Goal: Task Accomplishment & Management: Complete application form

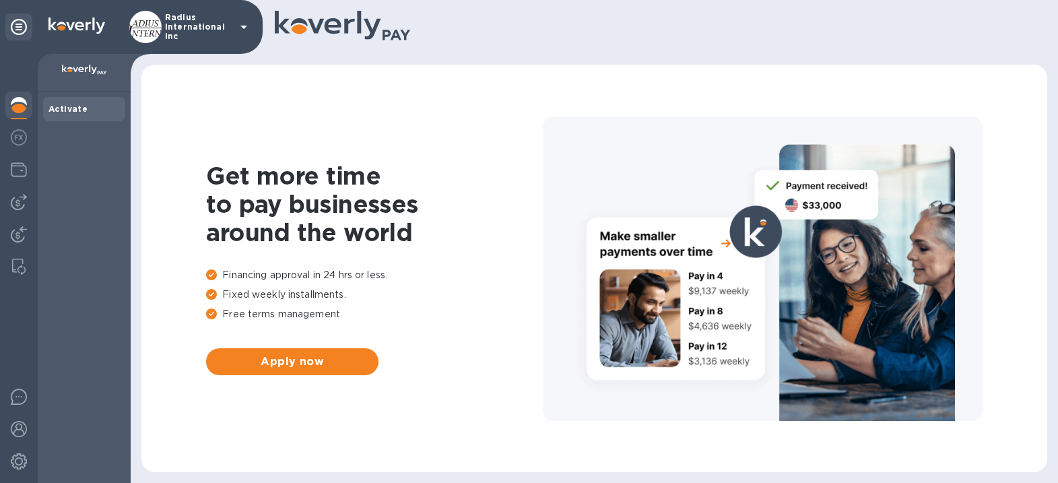
drag, startPoint x: 18, startPoint y: 200, endPoint x: 55, endPoint y: 201, distance: 36.4
click at [19, 200] on img at bounding box center [19, 202] width 16 height 16
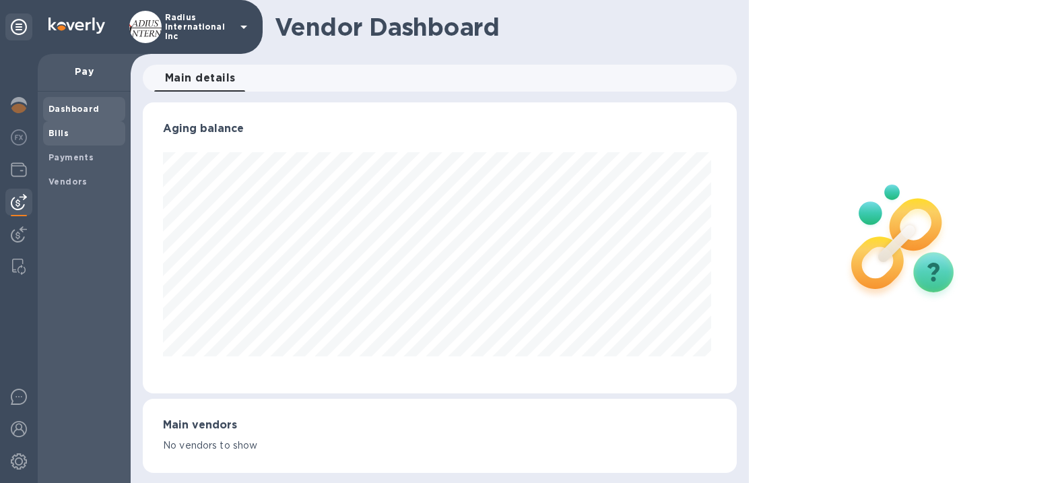
click at [67, 135] on b "Bills" at bounding box center [58, 133] width 20 height 10
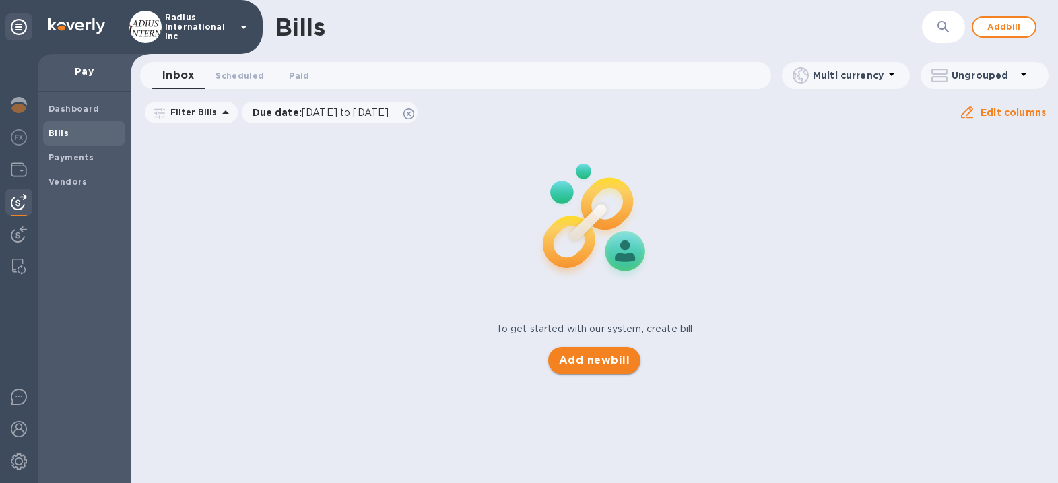
click at [601, 356] on span "Add new bill" at bounding box center [594, 360] width 71 height 16
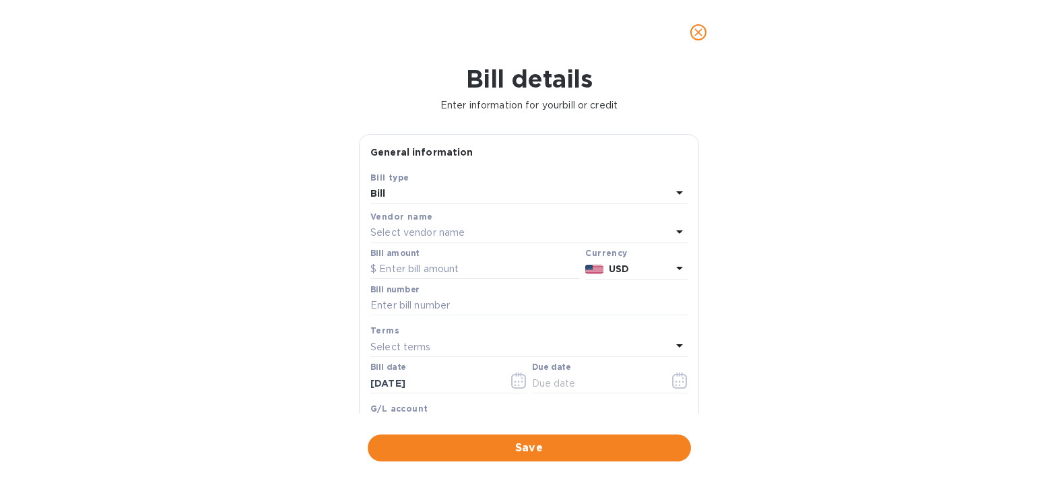
click at [472, 232] on div "Select vendor name" at bounding box center [520, 233] width 301 height 19
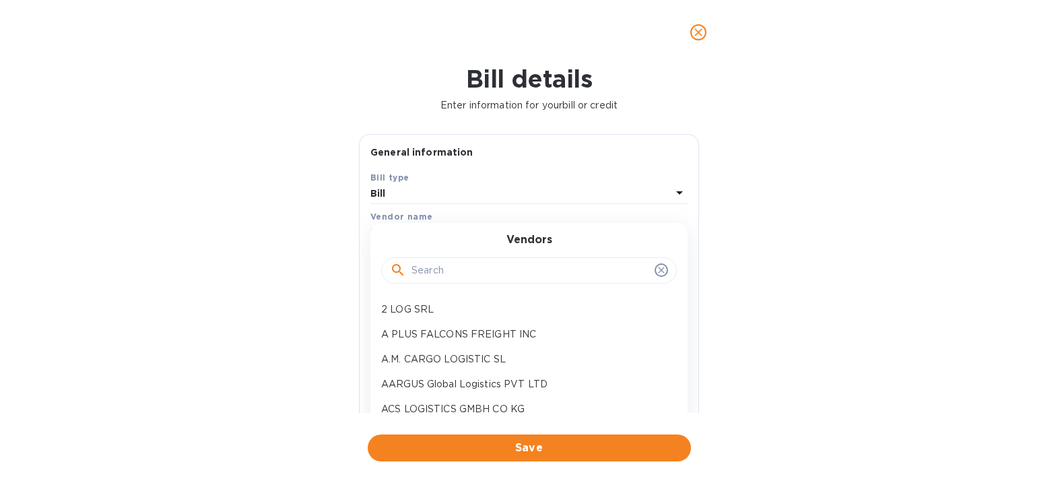
click at [465, 273] on input "text" at bounding box center [530, 271] width 238 height 20
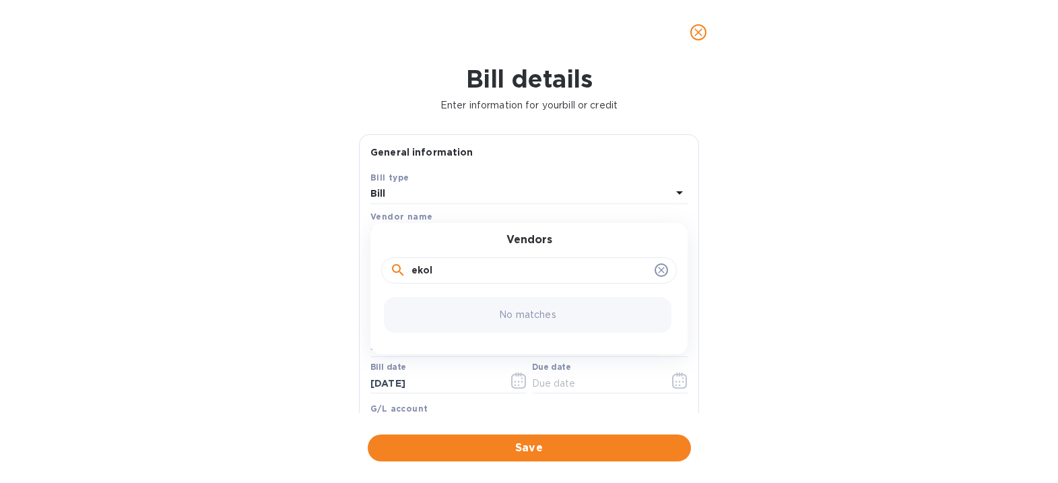
type input "ekol"
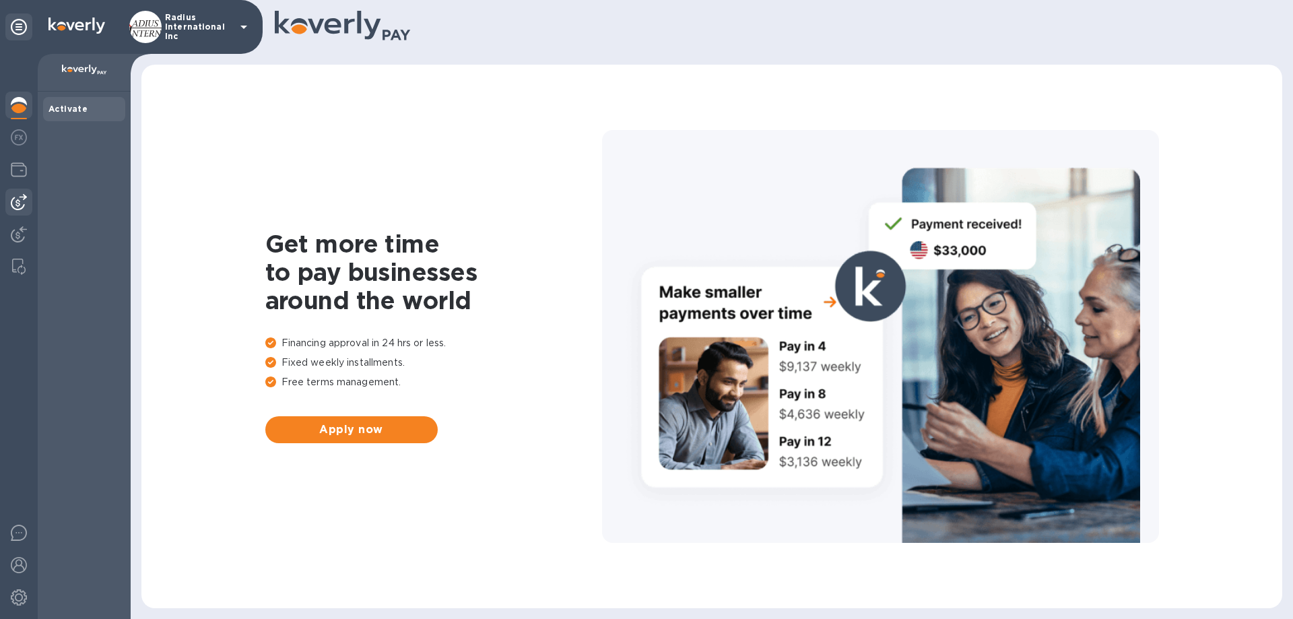
click at [15, 202] on img at bounding box center [19, 202] width 16 height 16
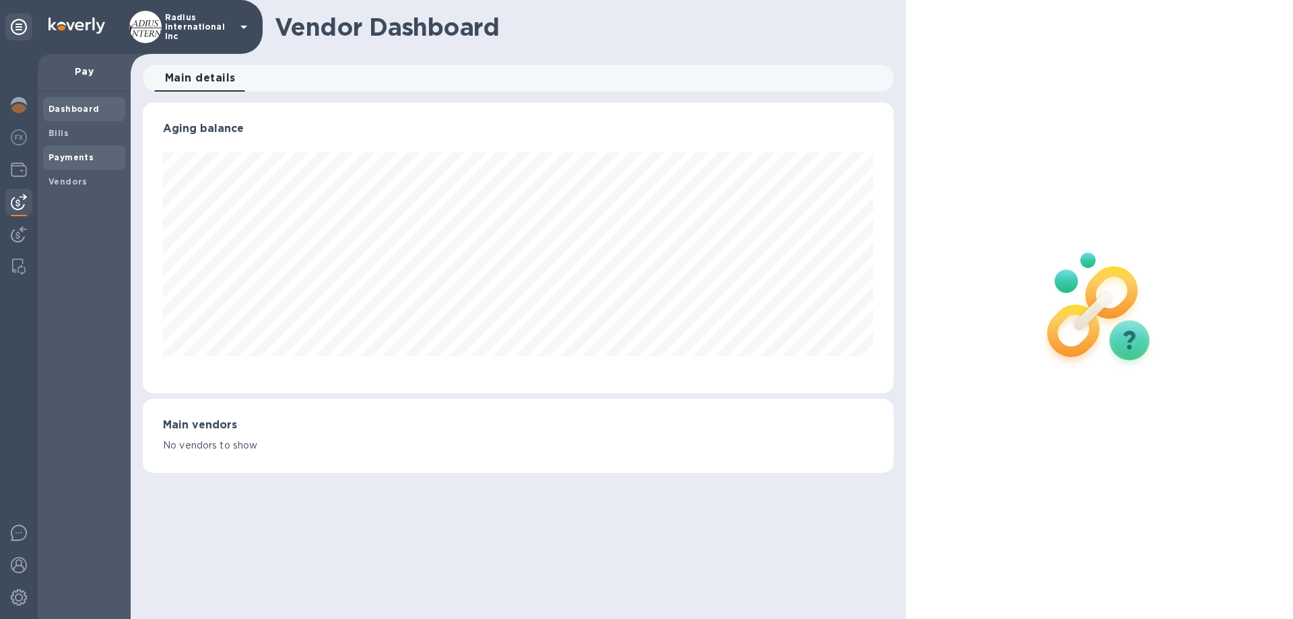
scroll to position [291, 750]
click at [69, 180] on b "Vendors" at bounding box center [67, 181] width 39 height 10
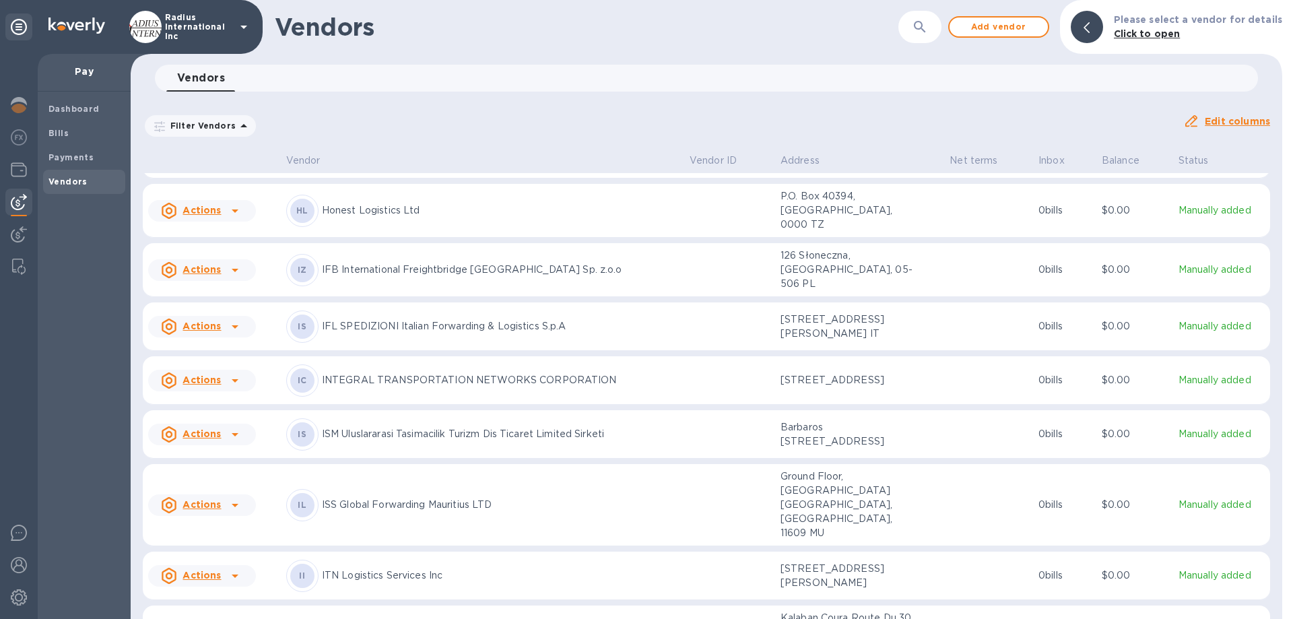
scroll to position [5471, 0]
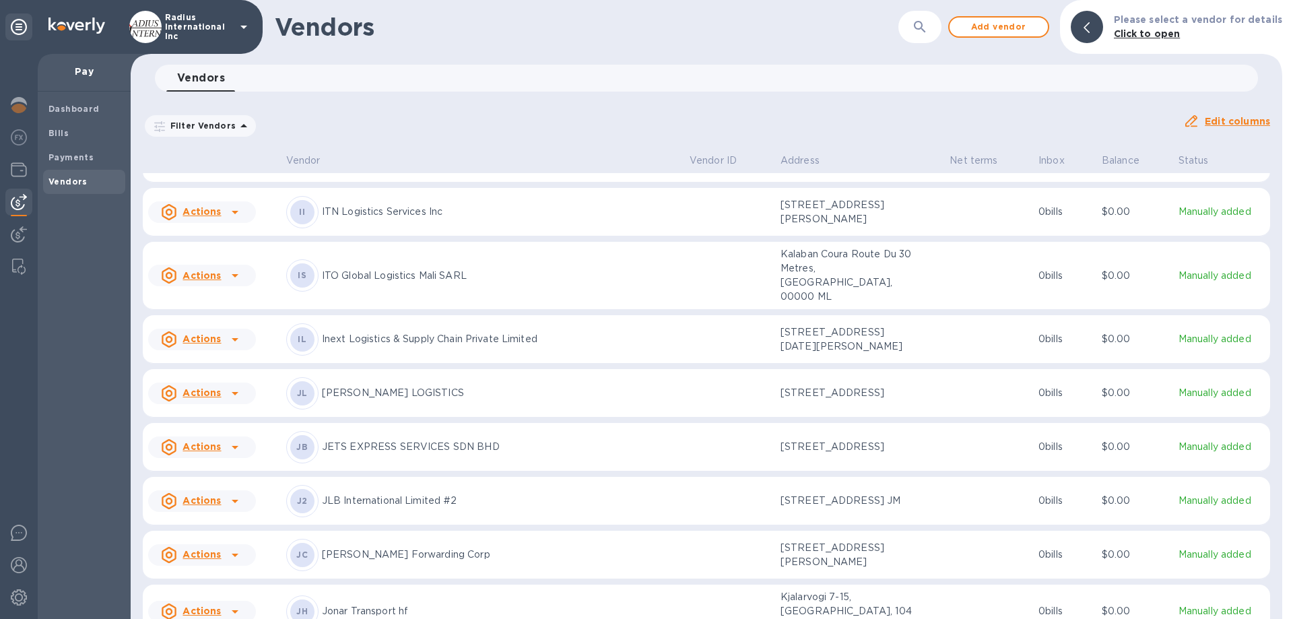
click at [418, 400] on p "[PERSON_NAME] LOGISTICS" at bounding box center [500, 393] width 357 height 14
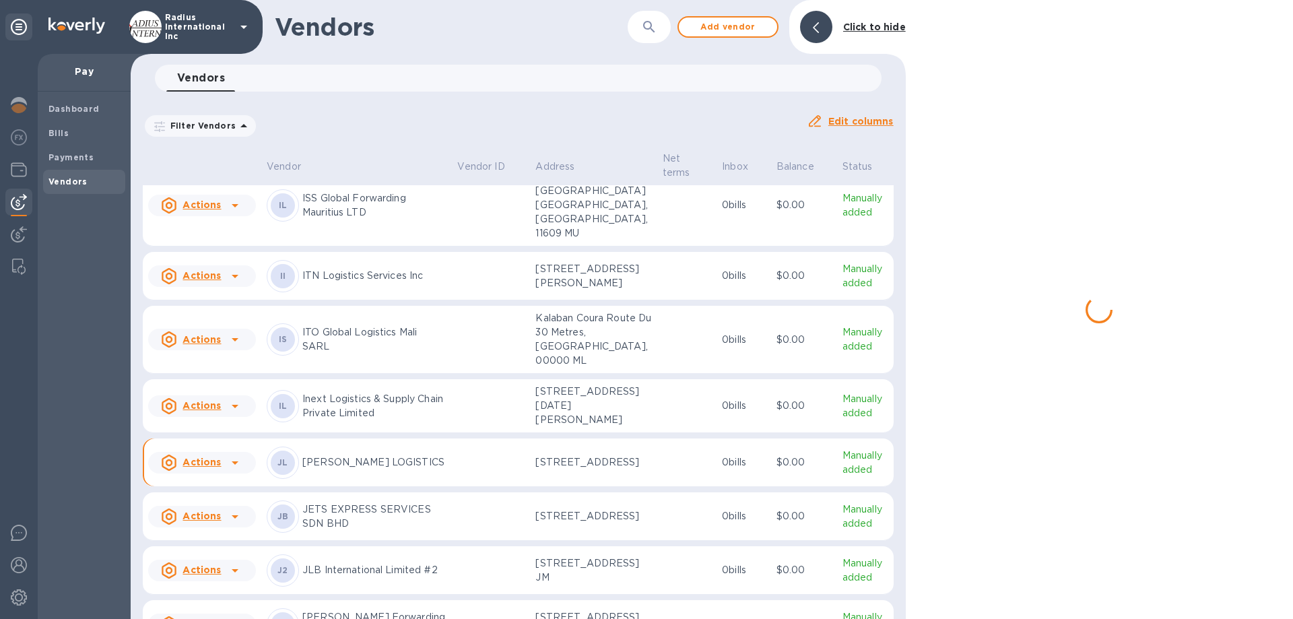
scroll to position [5563, 0]
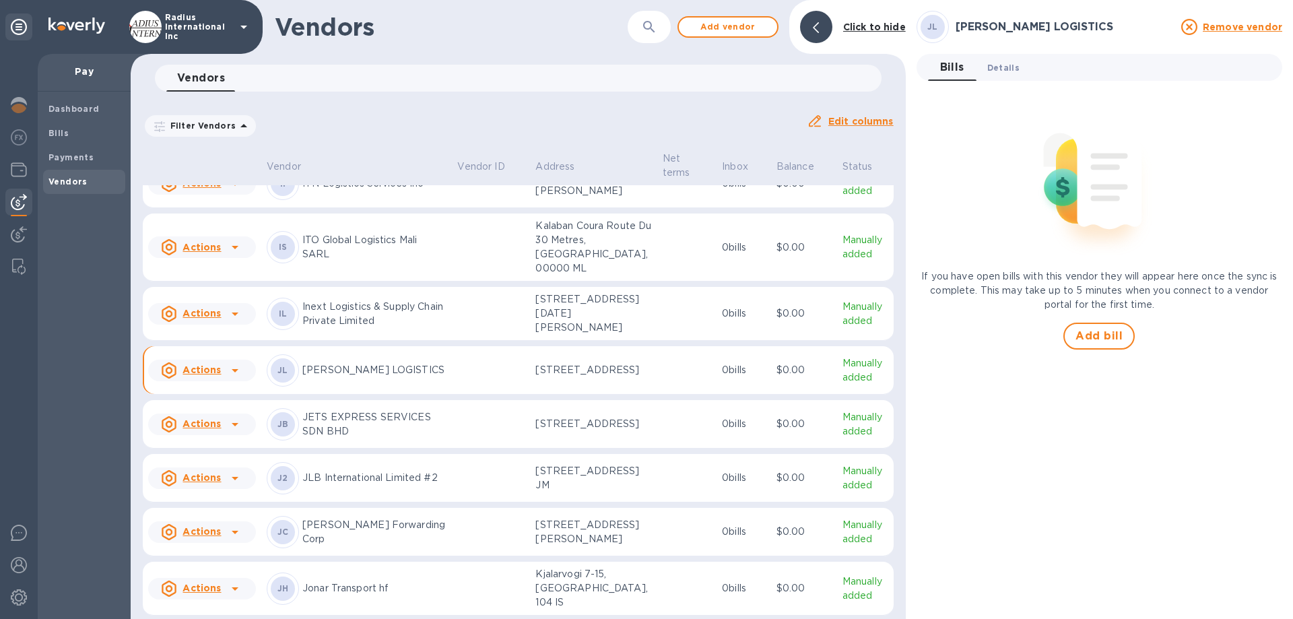
click at [1013, 64] on span "Details 0" at bounding box center [1003, 68] width 32 height 14
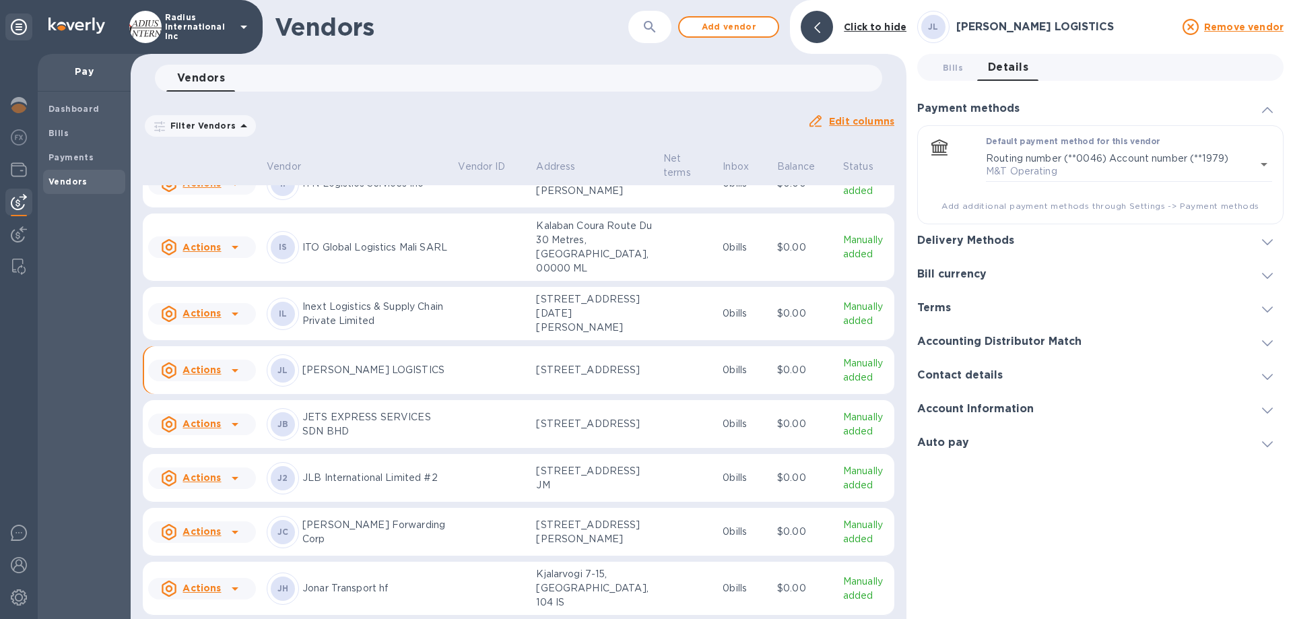
drag, startPoint x: 1004, startPoint y: 240, endPoint x: 1032, endPoint y: 232, distance: 28.8
click at [1004, 239] on h3 "Delivery Methods" at bounding box center [965, 240] width 97 height 13
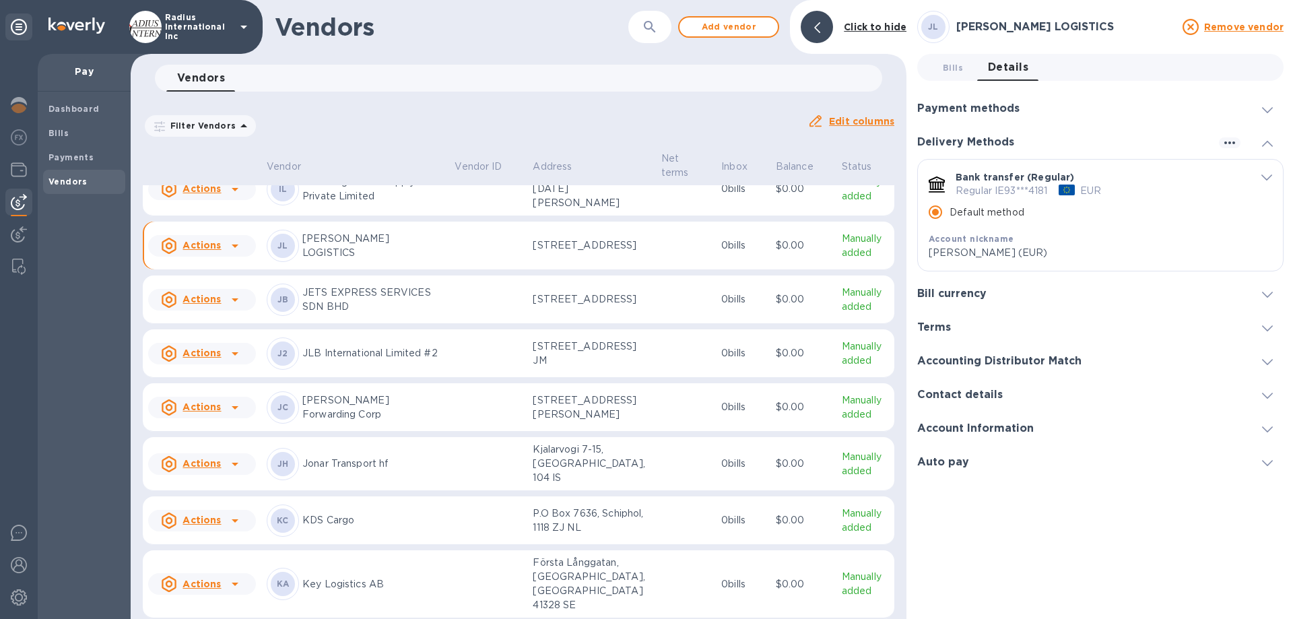
scroll to position [5629, 0]
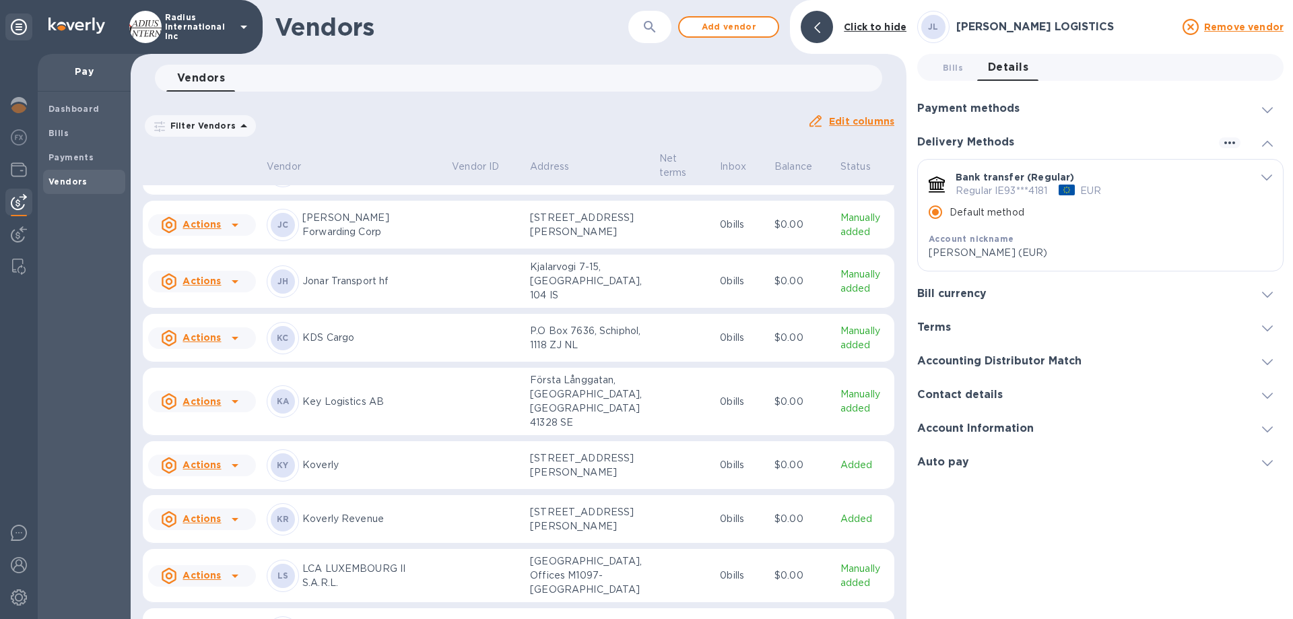
click at [88, 335] on div "Dashboard Bills Payments Vendors" at bounding box center [84, 355] width 93 height 527
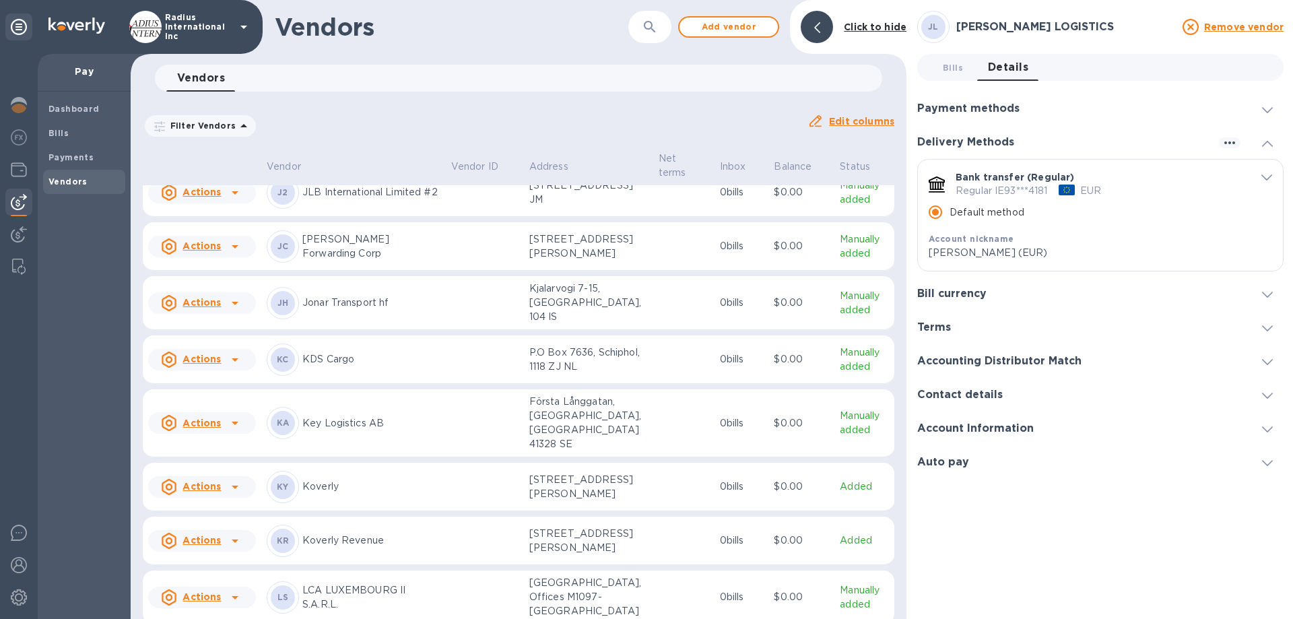
click at [385, 263] on div "[PERSON_NAME] Forwarding Corp" at bounding box center [354, 246] width 174 height 32
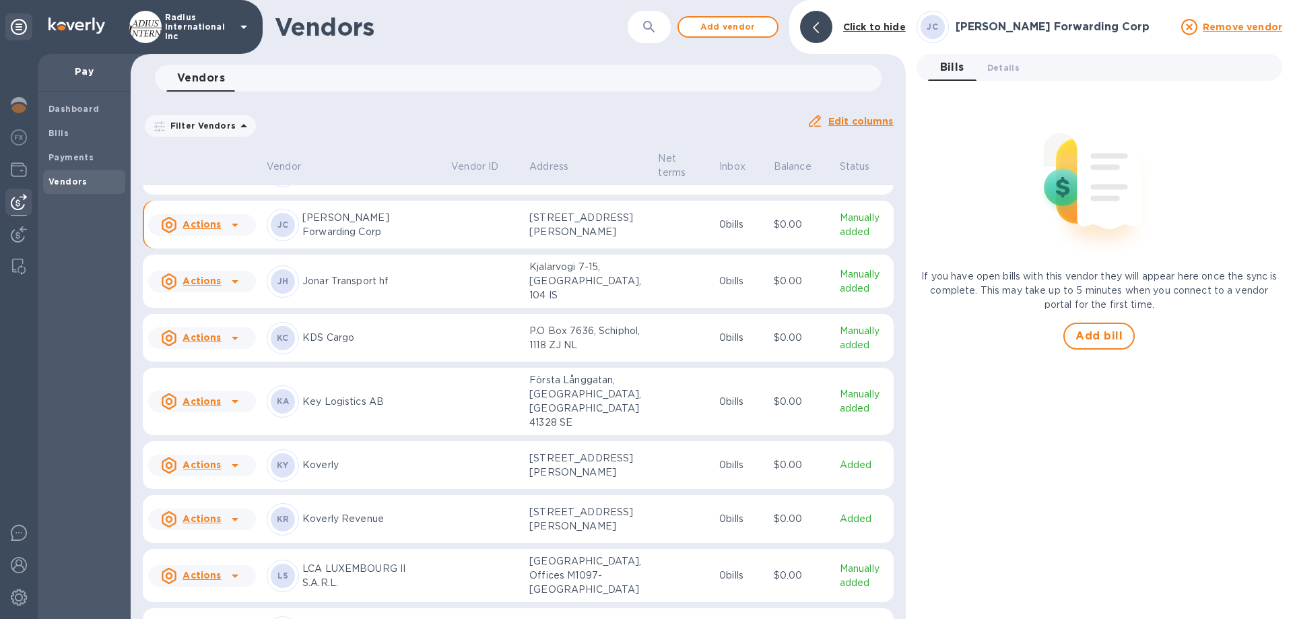
click at [59, 172] on div "Vendors" at bounding box center [84, 182] width 82 height 24
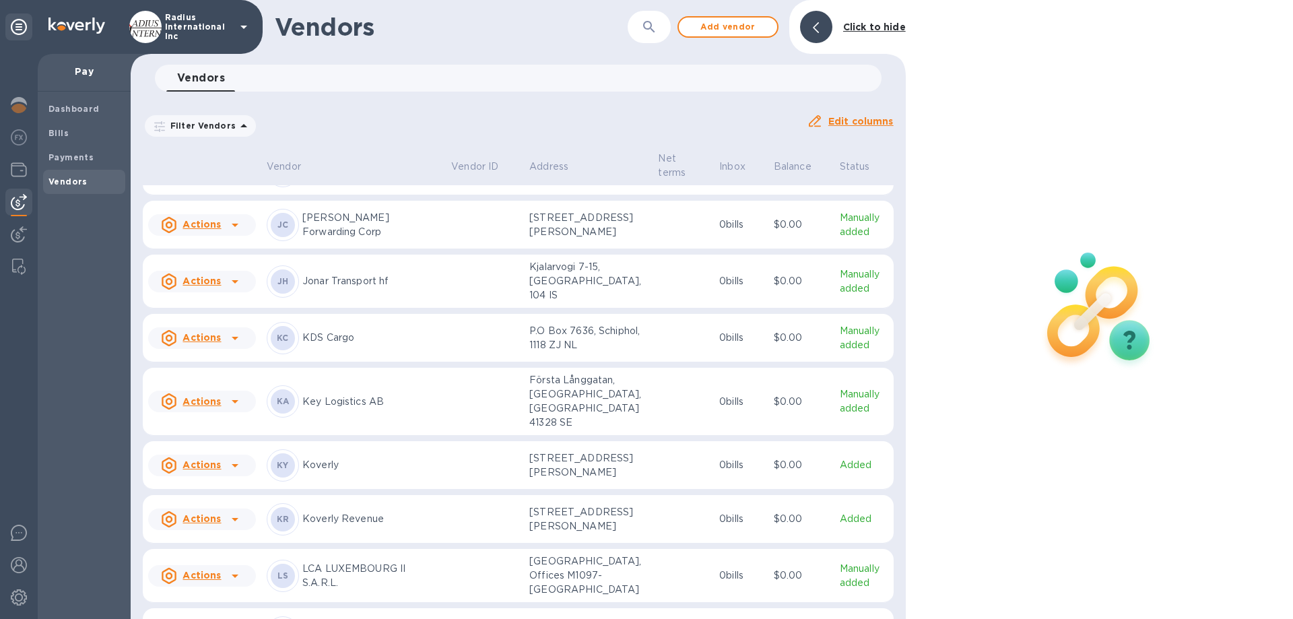
scroll to position [5975, 0]
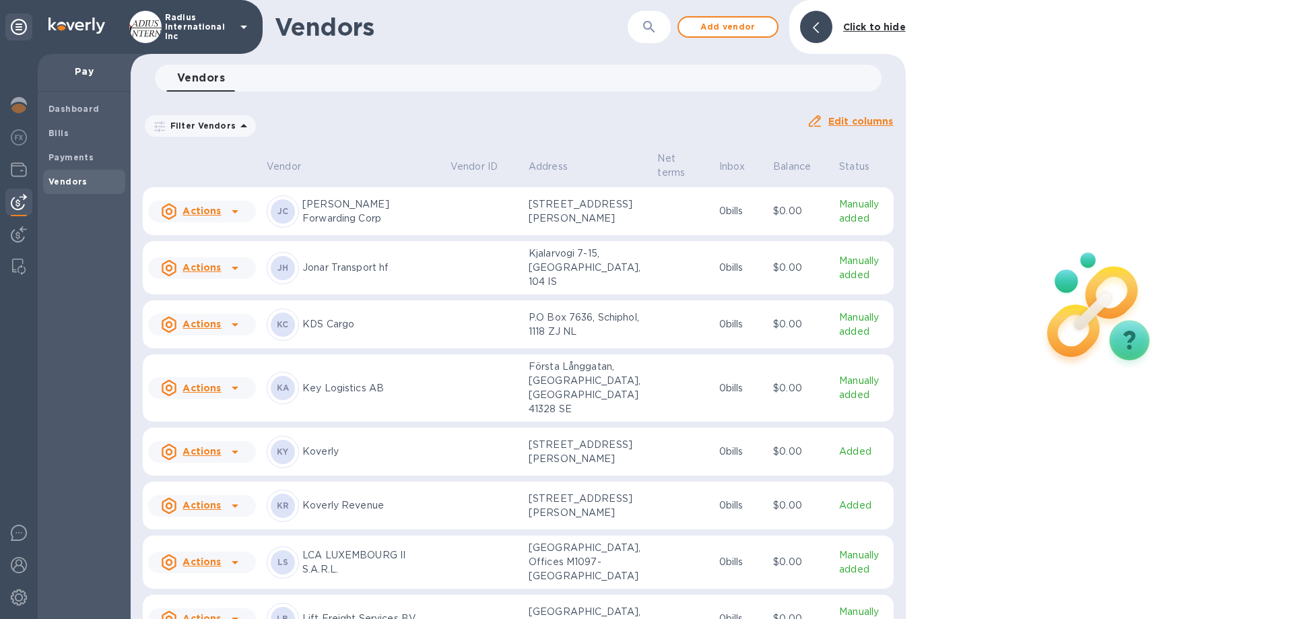
click at [54, 273] on div "Dashboard Bills Payments Vendors" at bounding box center [84, 355] width 93 height 527
click at [73, 159] on b "Payments" at bounding box center [70, 157] width 45 height 10
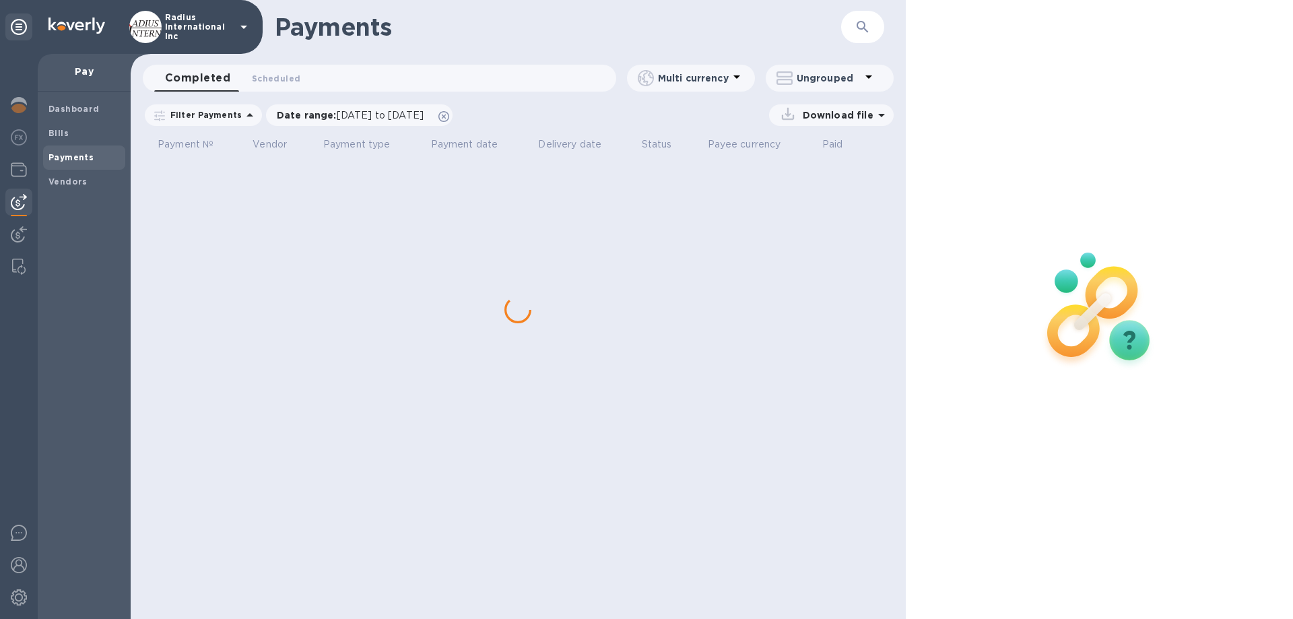
click at [72, 133] on span "Bills" at bounding box center [83, 133] width 71 height 13
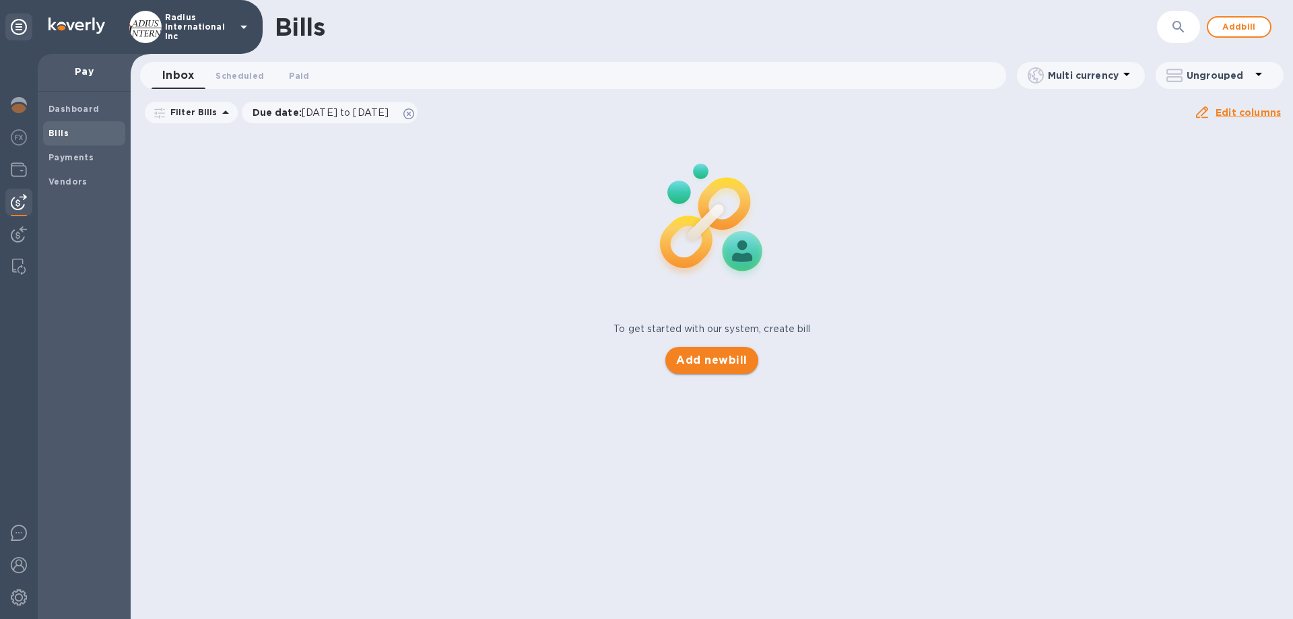
click at [700, 357] on span "Add new bill" at bounding box center [711, 360] width 71 height 16
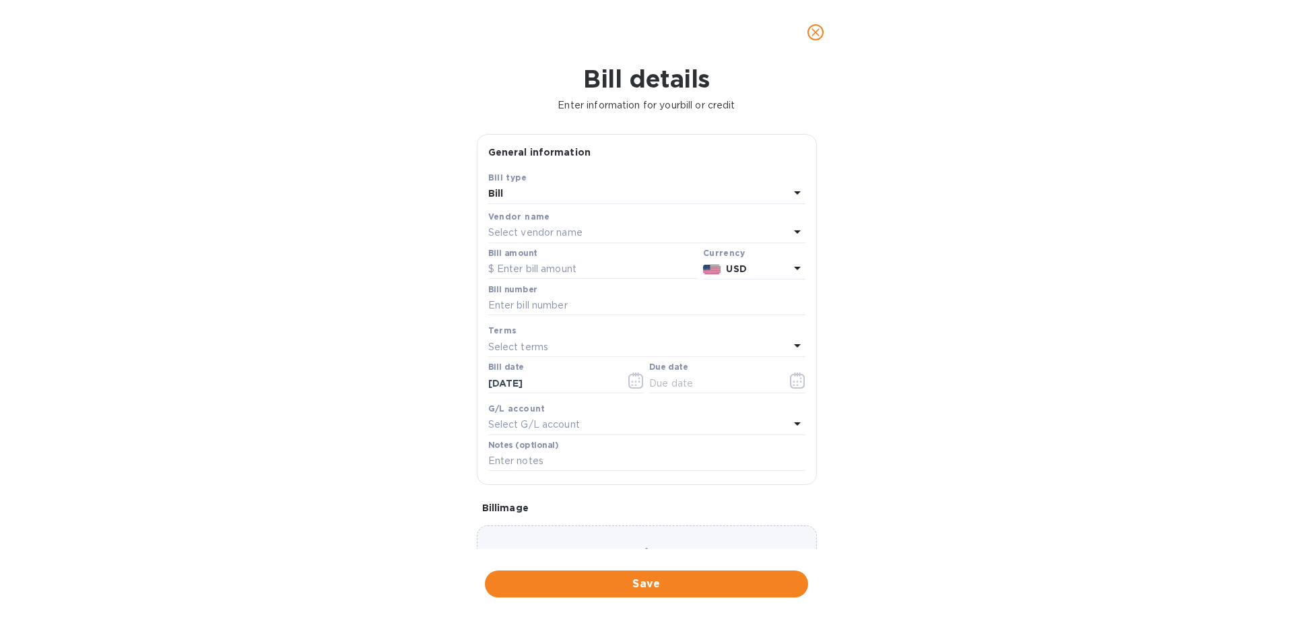
click at [594, 228] on div "Select vendor name" at bounding box center [638, 233] width 301 height 19
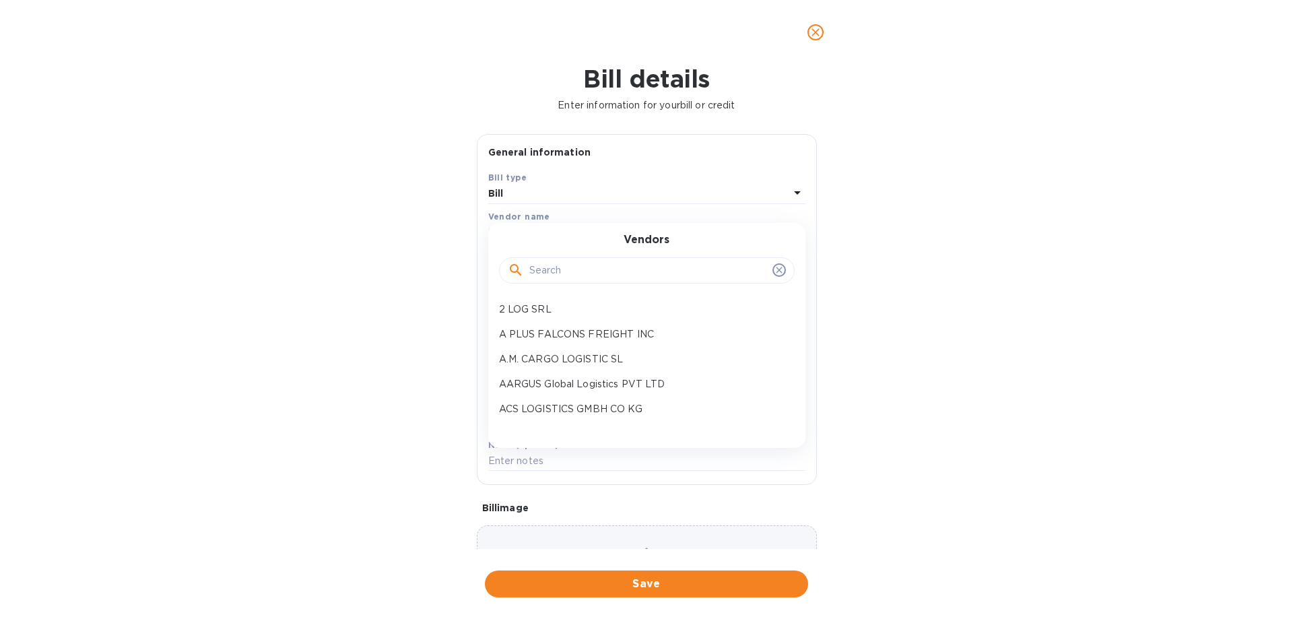
drag, startPoint x: 569, startPoint y: 269, endPoint x: 562, endPoint y: 250, distance: 20.0
click at [572, 267] on input "text" at bounding box center [648, 271] width 238 height 20
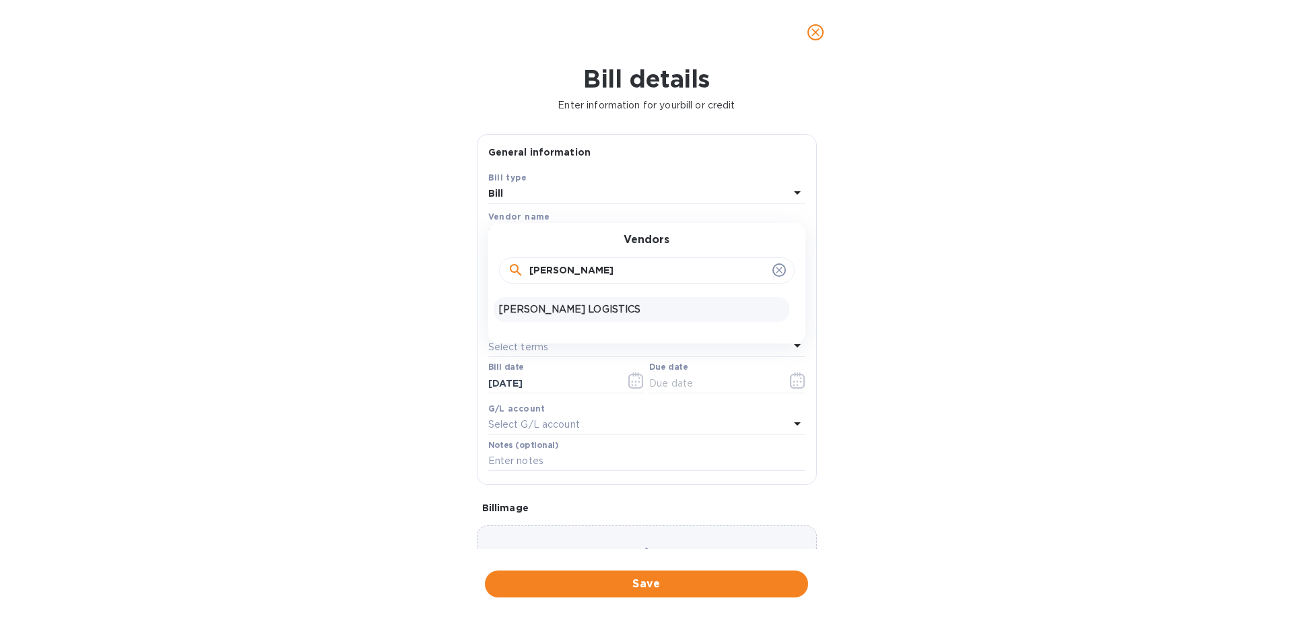
type input "[PERSON_NAME]"
click at [550, 300] on div "[PERSON_NAME] LOGISTICS" at bounding box center [642, 309] width 296 height 25
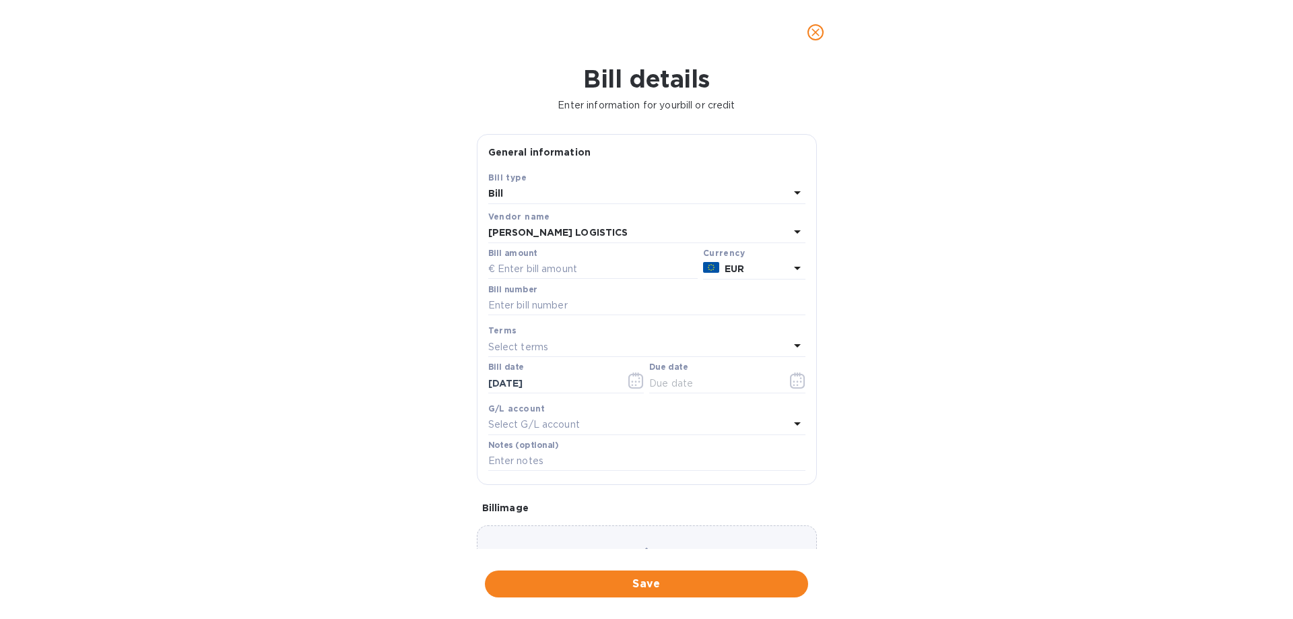
click at [735, 269] on b "EUR" at bounding box center [735, 268] width 20 height 11
drag, startPoint x: 385, startPoint y: 257, endPoint x: 437, endPoint y: 232, distance: 58.1
click at [390, 261] on div "Bill details Enter information for your bill or credit General information Save…" at bounding box center [646, 342] width 1293 height 554
click at [822, 29] on icon "close" at bounding box center [815, 32] width 13 height 13
